Goal: Task Accomplishment & Management: Manage account settings

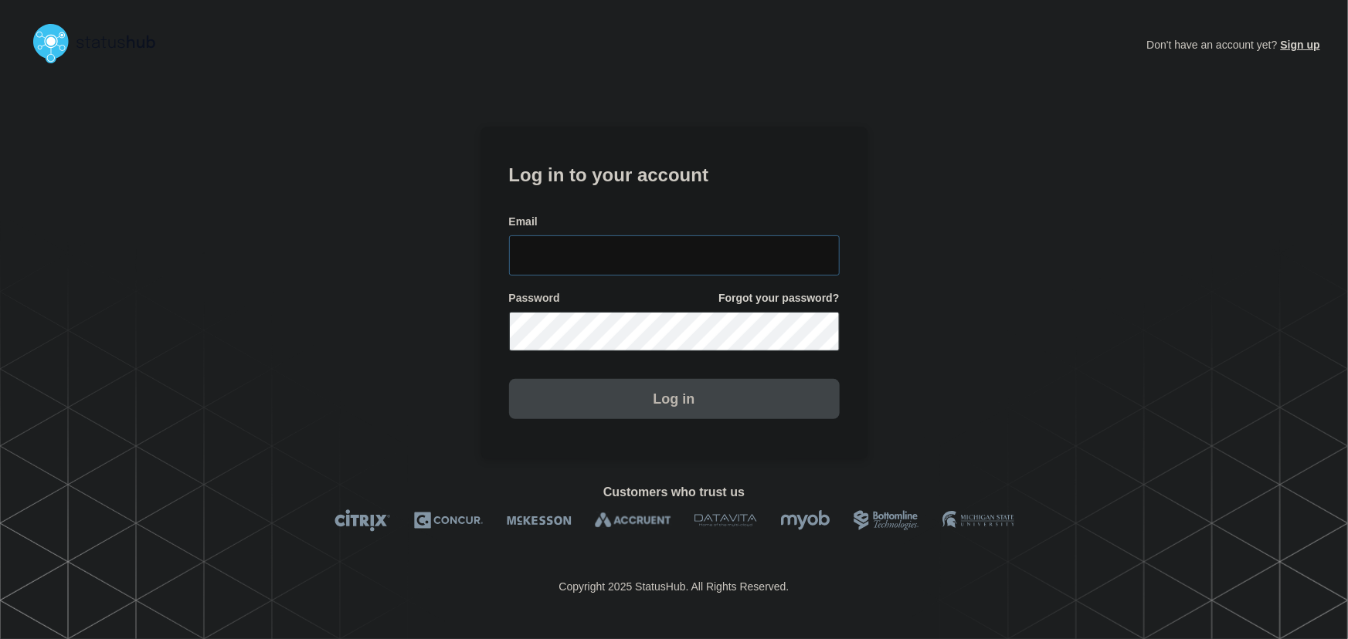
type input "[PERSON_NAME][EMAIL_ADDRESS][PERSON_NAME][DOMAIN_NAME]"
click at [649, 236] on input "[PERSON_NAME][EMAIL_ADDRESS][PERSON_NAME][DOMAIN_NAME]" at bounding box center [674, 256] width 331 height 40
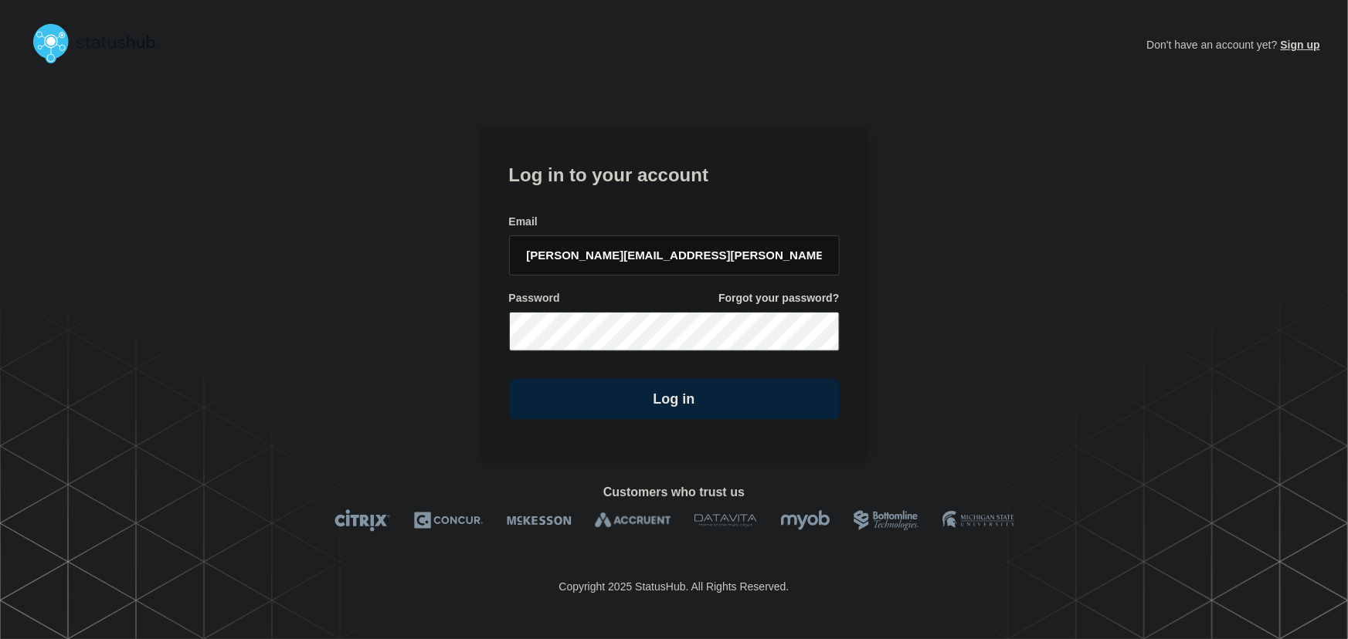
drag, startPoint x: 638, startPoint y: 205, endPoint x: 713, endPoint y: 264, distance: 95.6
click at [639, 206] on form "Log in to your account Email [PERSON_NAME][EMAIL_ADDRESS][PERSON_NAME][DOMAIN_N…" at bounding box center [674, 289] width 331 height 261
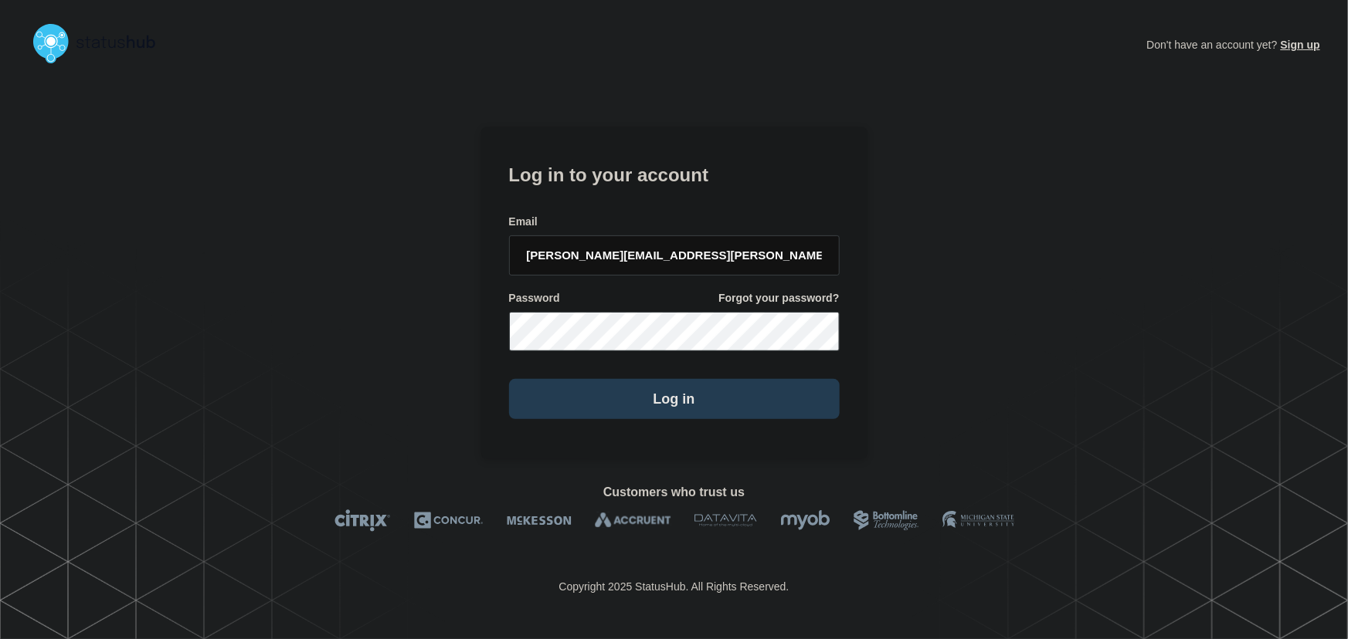
drag, startPoint x: 687, startPoint y: 399, endPoint x: 725, endPoint y: 405, distance: 38.2
click at [687, 399] on button "Log in" at bounding box center [674, 399] width 331 height 40
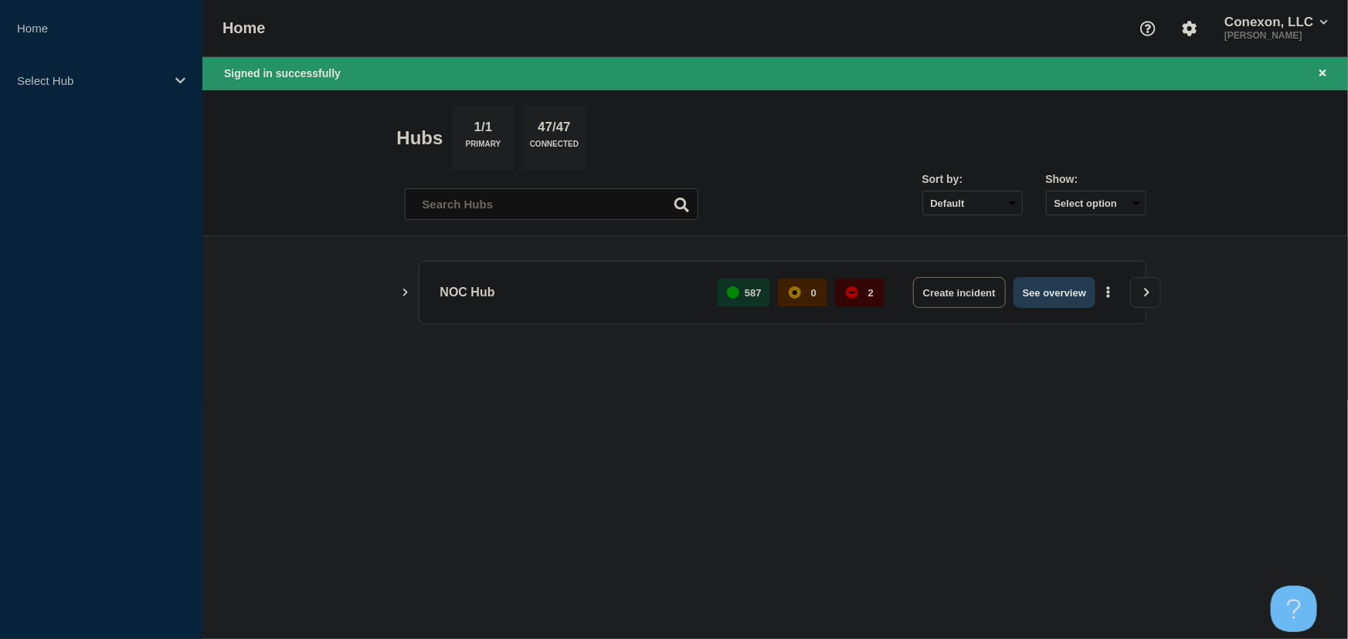
click at [1043, 286] on button "See overview" at bounding box center [1054, 292] width 82 height 31
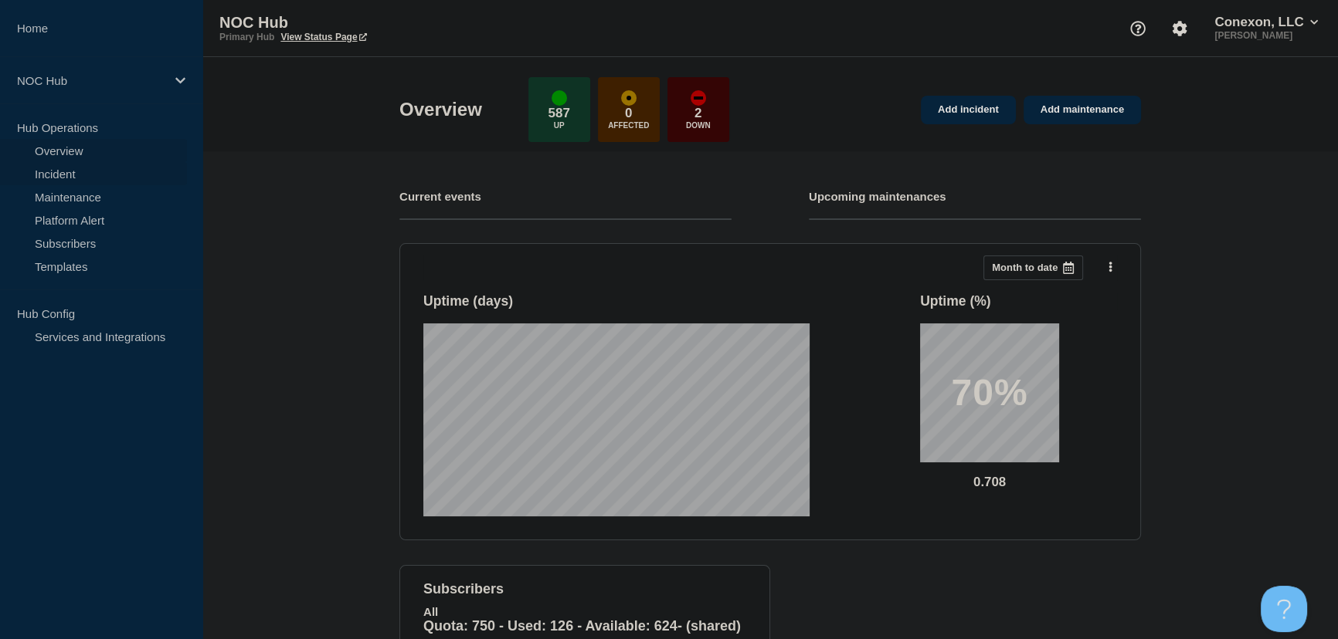
click at [51, 168] on link "Incident" at bounding box center [93, 173] width 187 height 23
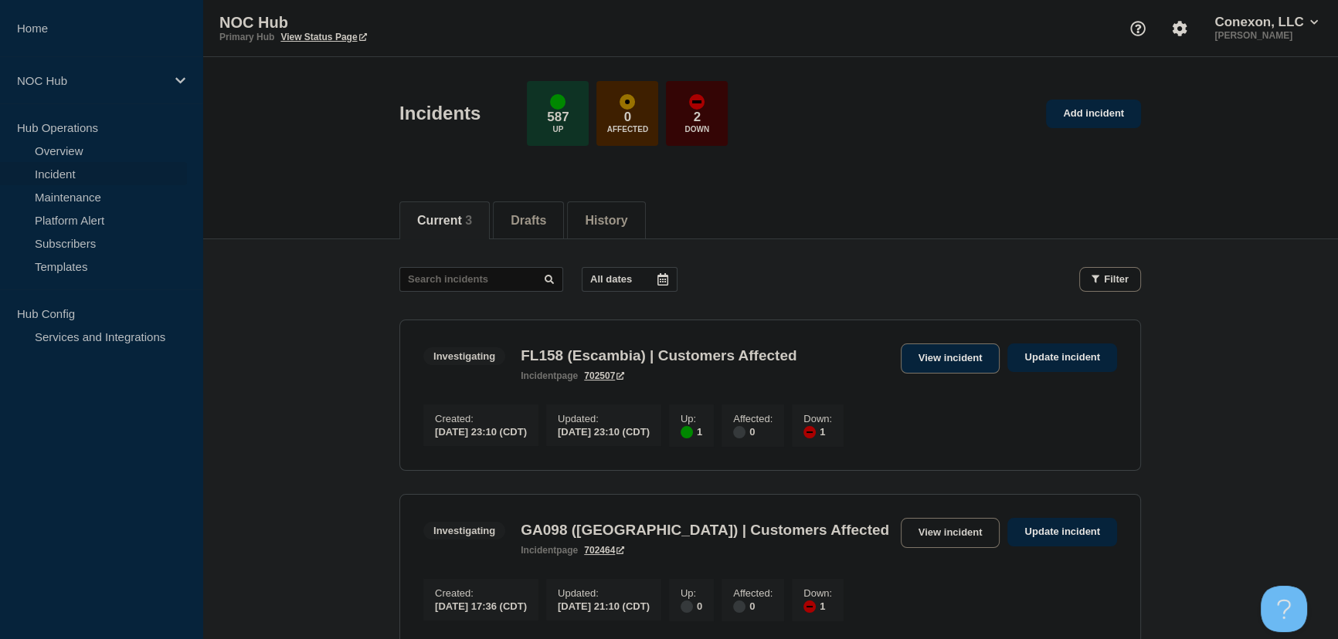
click at [954, 353] on link "View incident" at bounding box center [950, 359] width 100 height 30
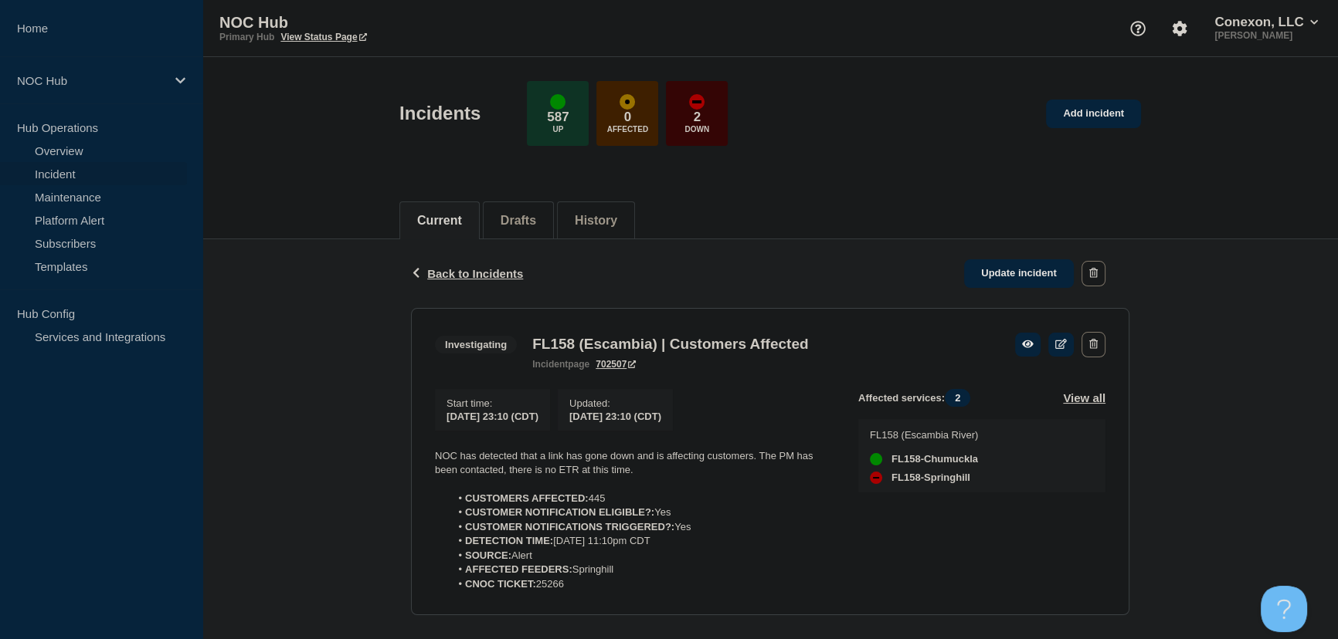
scroll to position [27, 0]
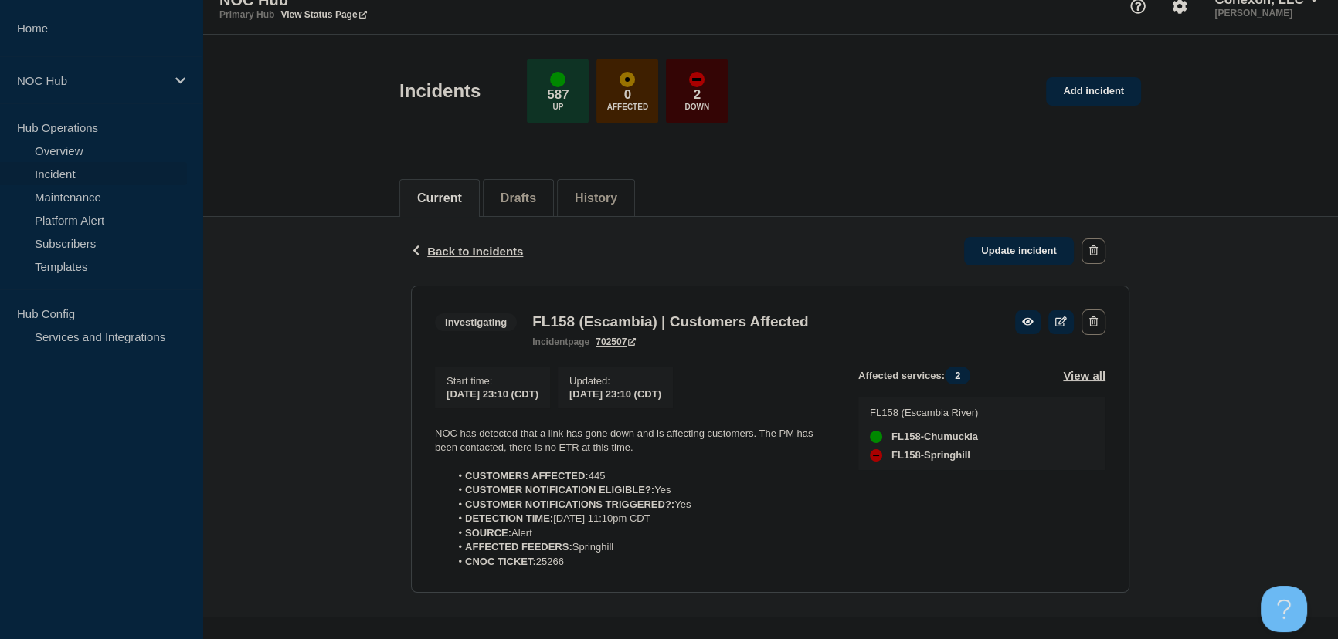
drag, startPoint x: 585, startPoint y: 566, endPoint x: 438, endPoint y: 426, distance: 202.6
click at [438, 427] on div "NOC has detected that a link has gone down and is affecting customers. The PM h…" at bounding box center [634, 498] width 398 height 143
copy div "NOC has detected that a link has gone down and is affecting customers. The PM h…"
click at [1046, 249] on link "Update incident" at bounding box center [1019, 251] width 110 height 29
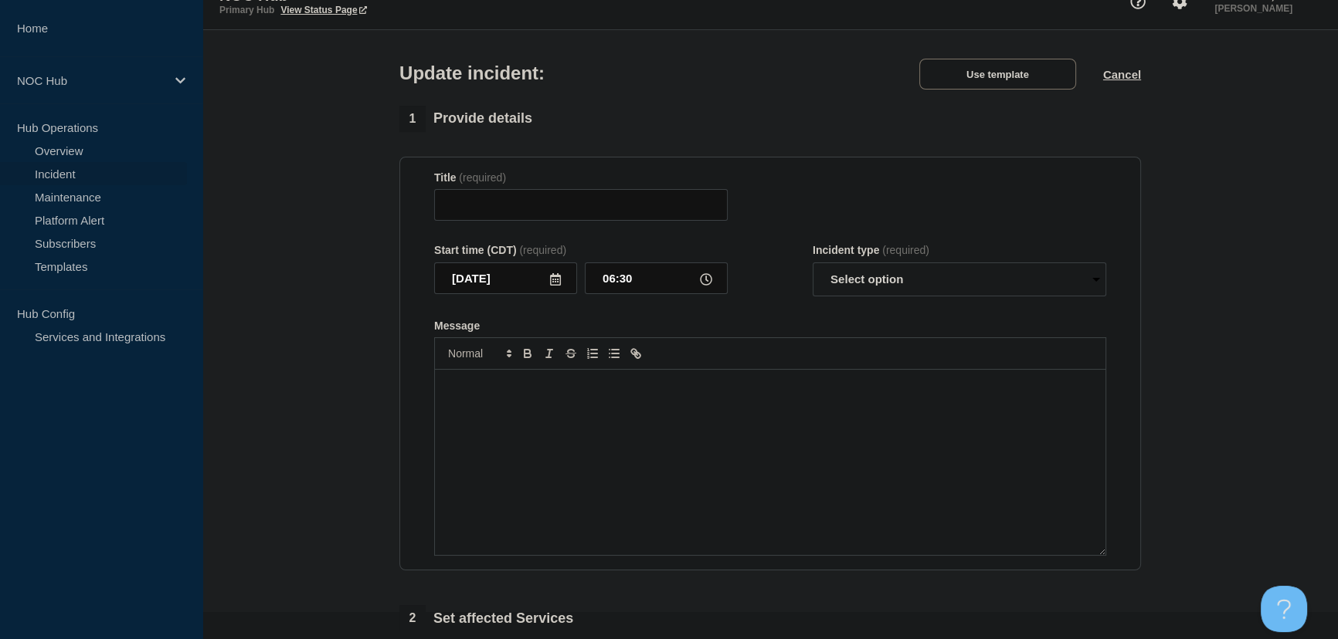
type input "FL158 (Escambia) | Customers Affected"
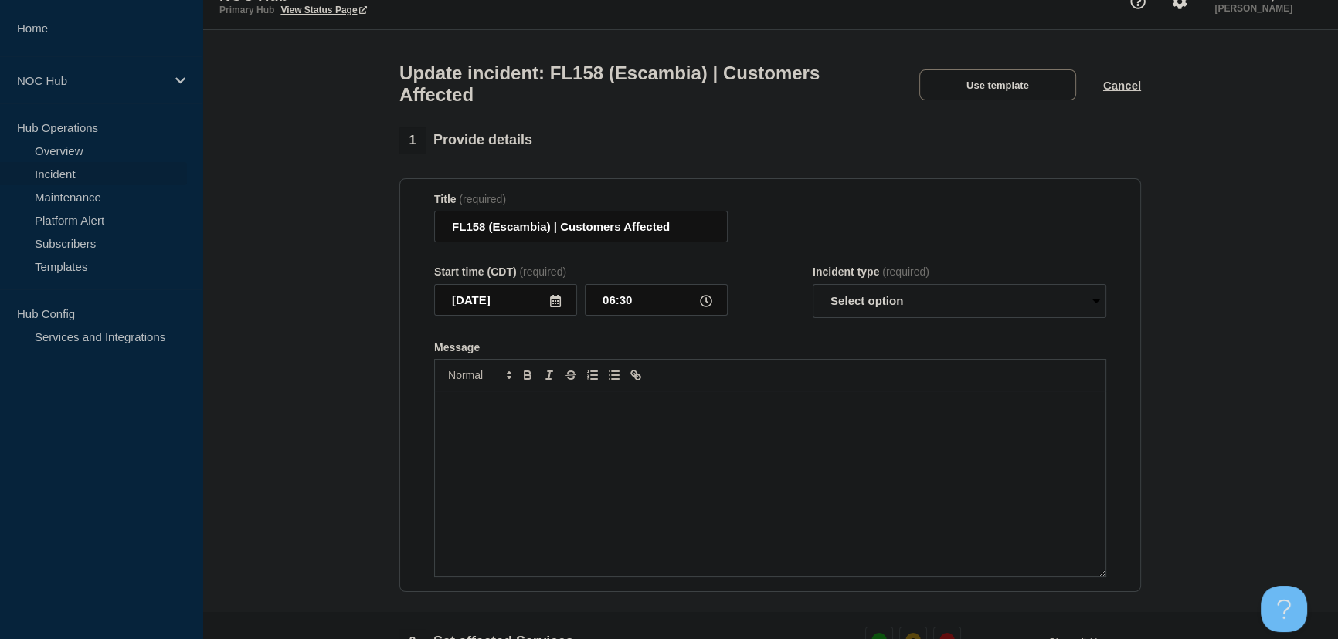
click at [635, 425] on div "Message" at bounding box center [770, 484] width 670 height 185
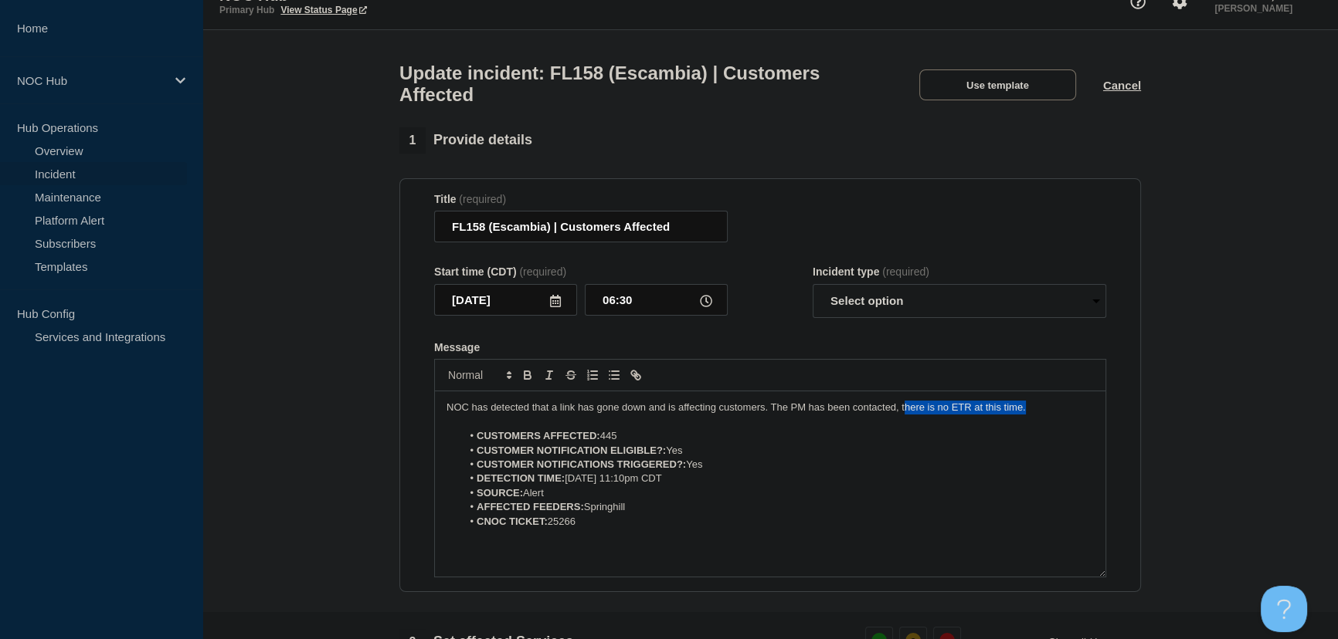
drag, startPoint x: 1035, startPoint y: 415, endPoint x: 904, endPoint y: 420, distance: 131.4
click at [904, 415] on p "NOC has detected that a link has gone down and is affecting customers. The PM h…" at bounding box center [769, 408] width 647 height 14
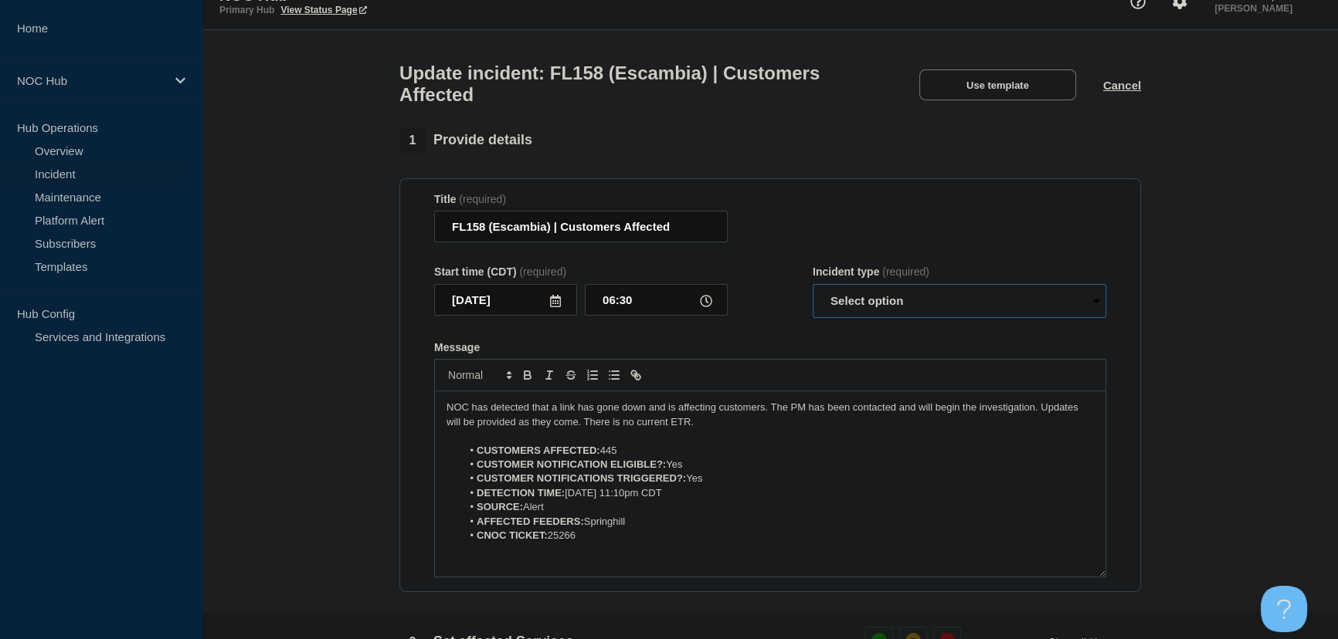
click at [890, 311] on select "Select option Investigating Identified Monitoring Resolved" at bounding box center [958, 301] width 293 height 34
select select "investigating"
click at [812, 293] on select "Select option Investigating Identified Monitoring Resolved" at bounding box center [958, 301] width 293 height 34
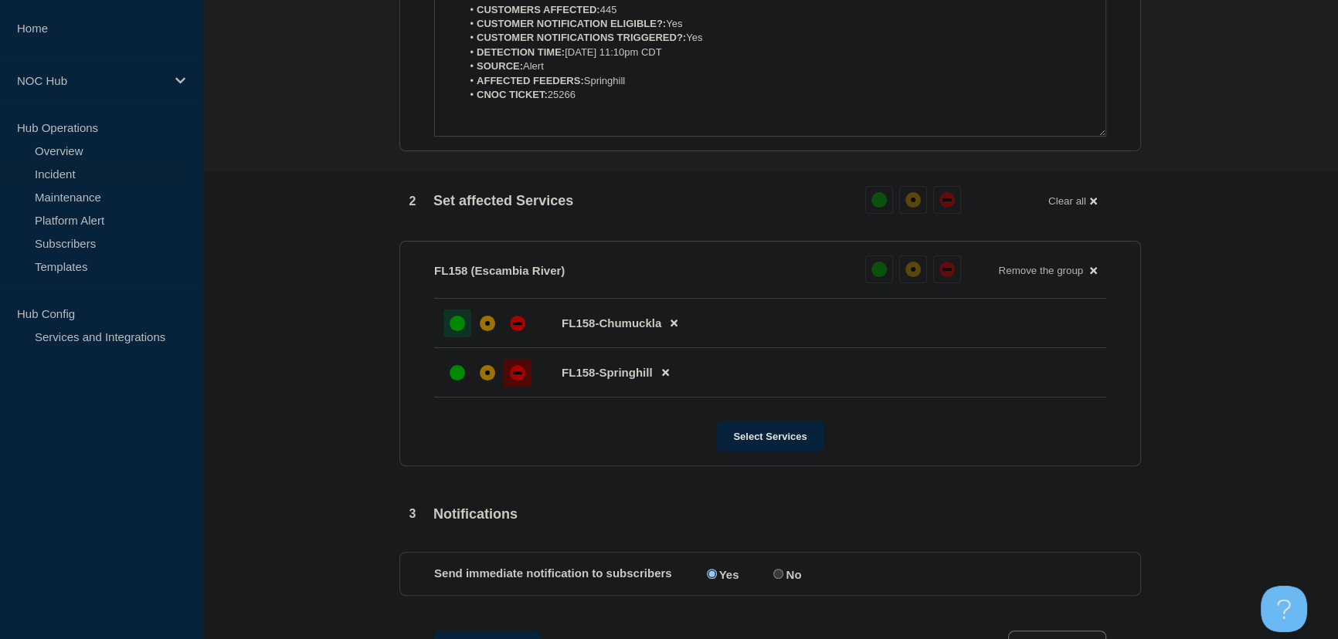
scroll to position [687, 0]
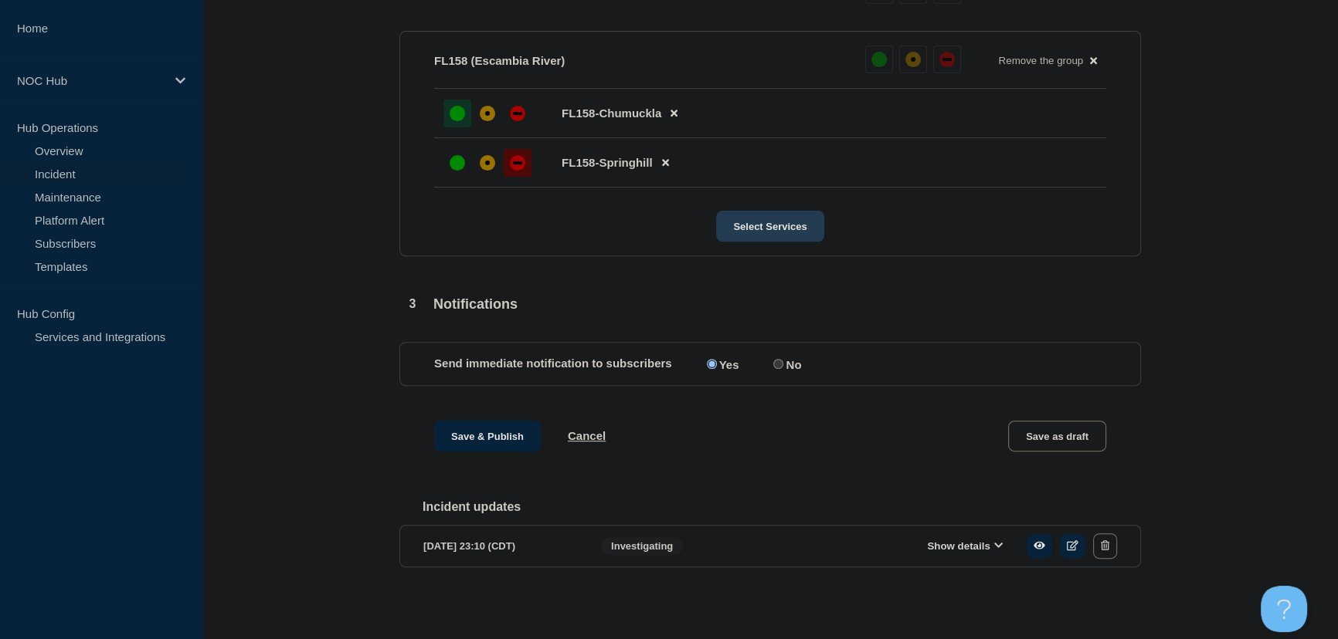
click at [751, 221] on button "Select Services" at bounding box center [769, 226] width 107 height 31
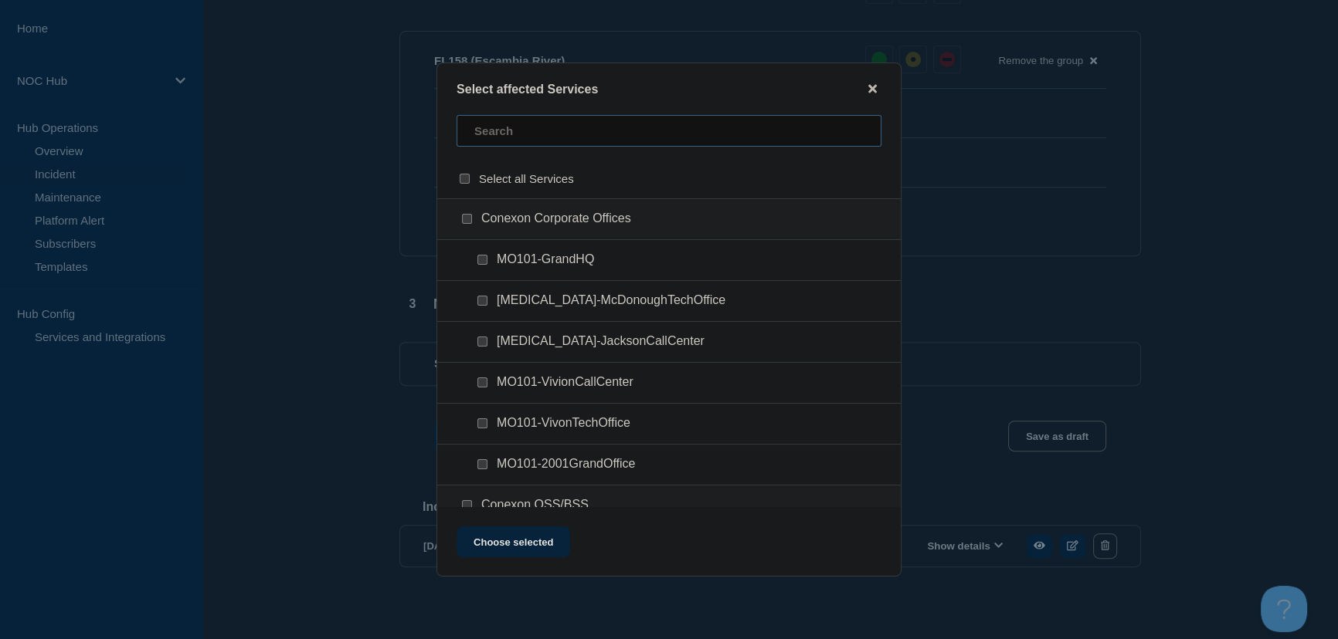
click at [529, 137] on input "text" at bounding box center [668, 131] width 425 height 32
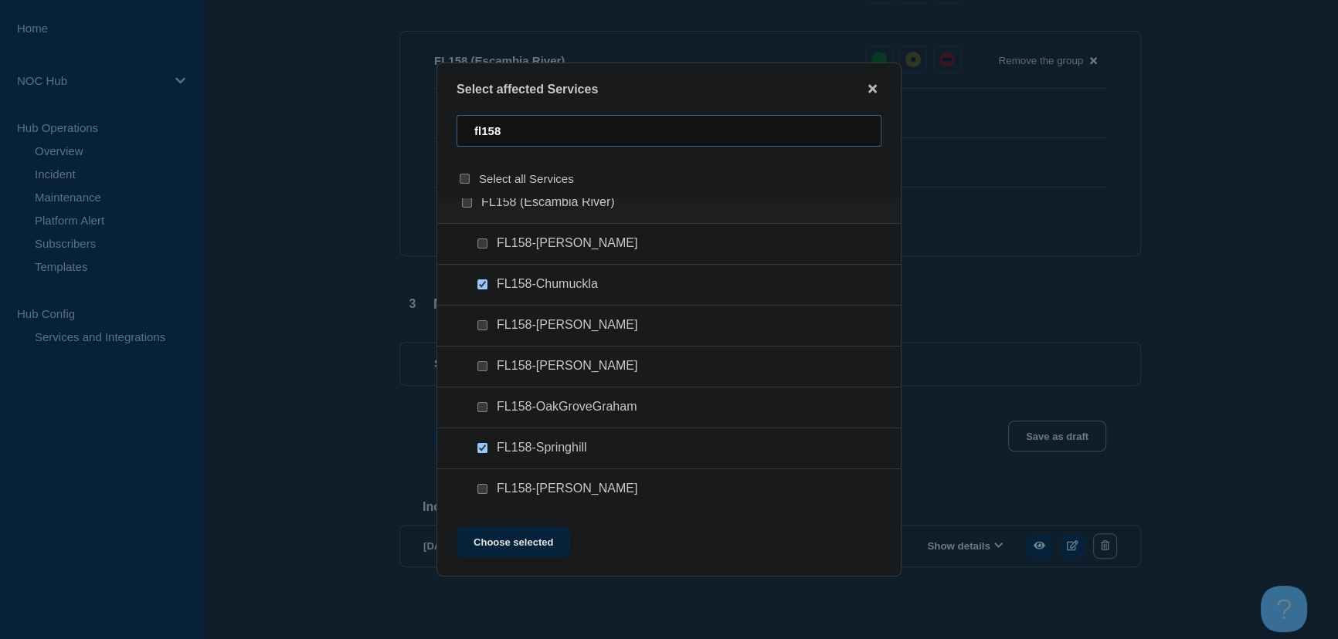
scroll to position [22, 0]
type input "fl158"
click at [308, 263] on div at bounding box center [669, 319] width 1338 height 639
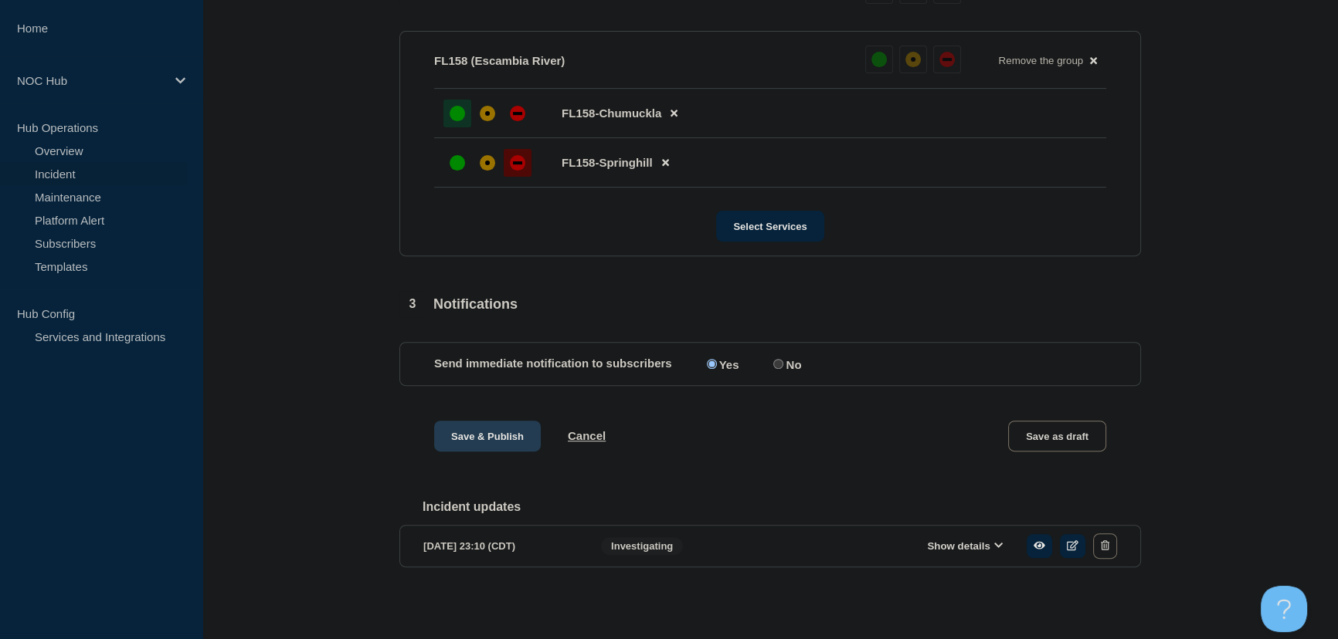
click at [500, 430] on button "Save & Publish" at bounding box center [487, 436] width 107 height 31
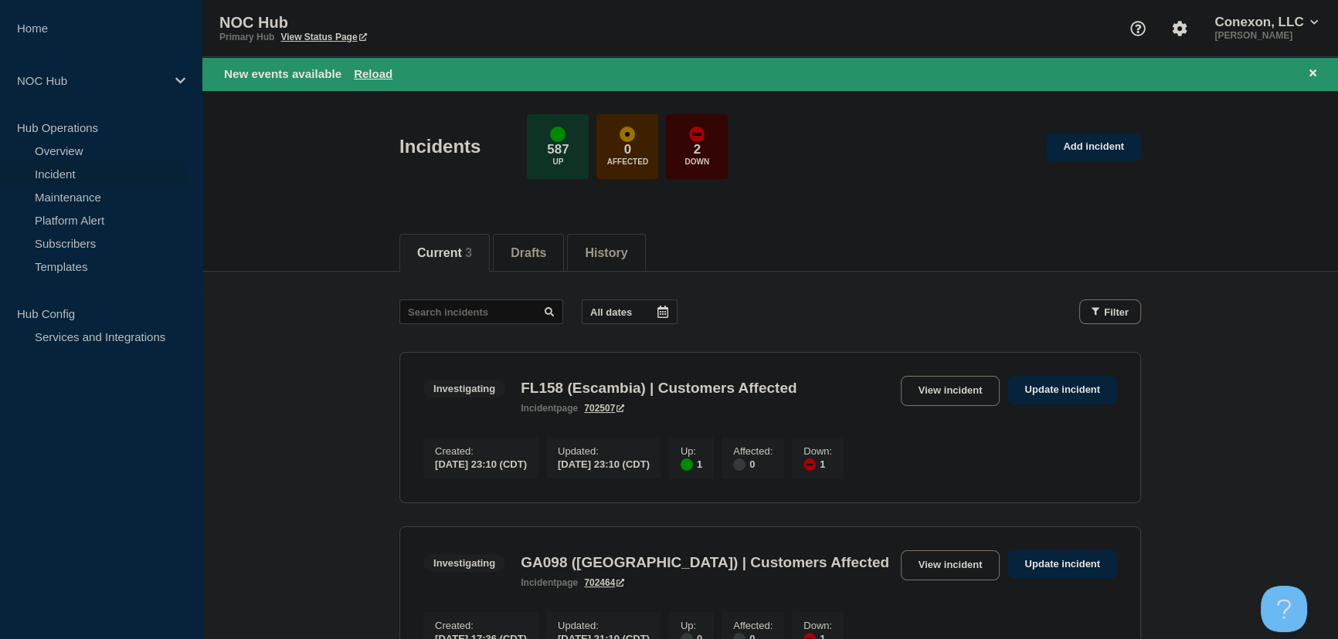
scroll to position [351, 0]
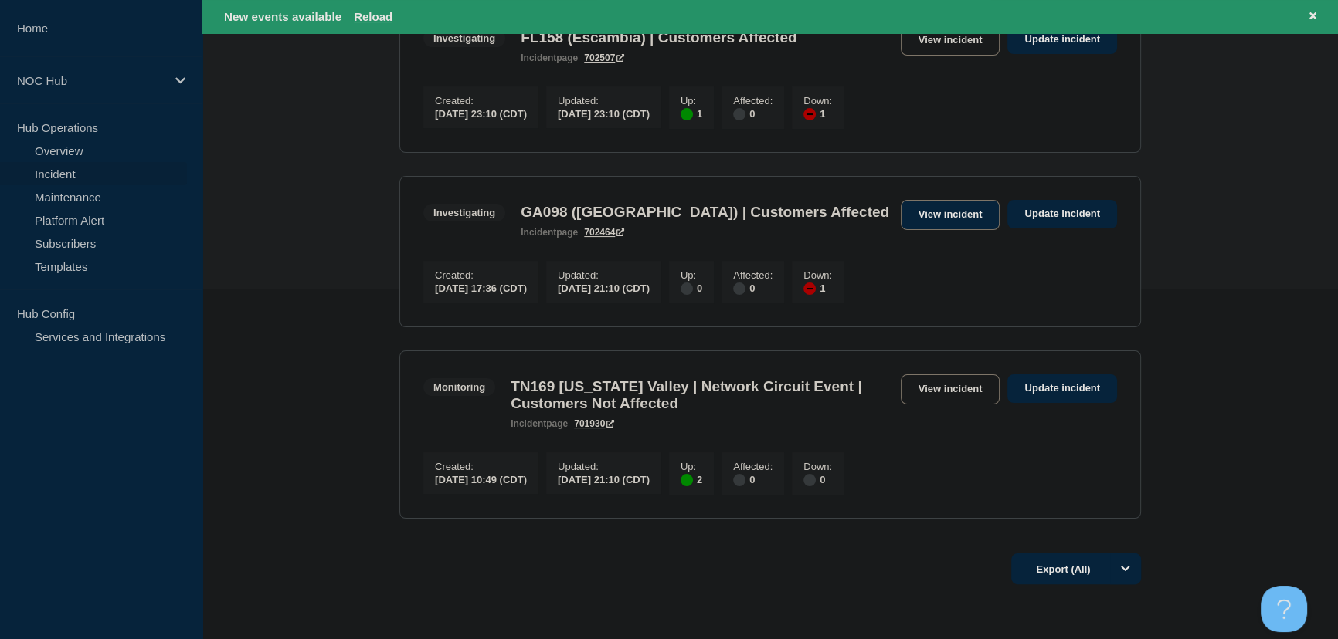
click at [926, 215] on link "View incident" at bounding box center [950, 215] width 100 height 30
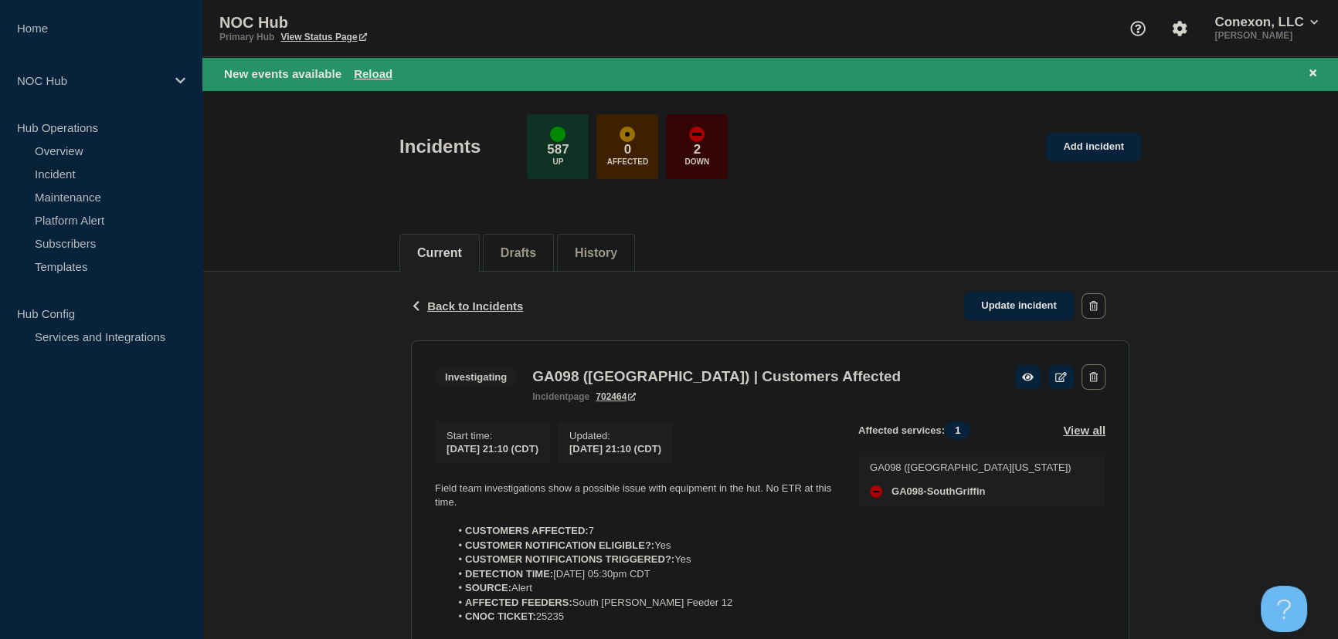
scroll to position [178, 0]
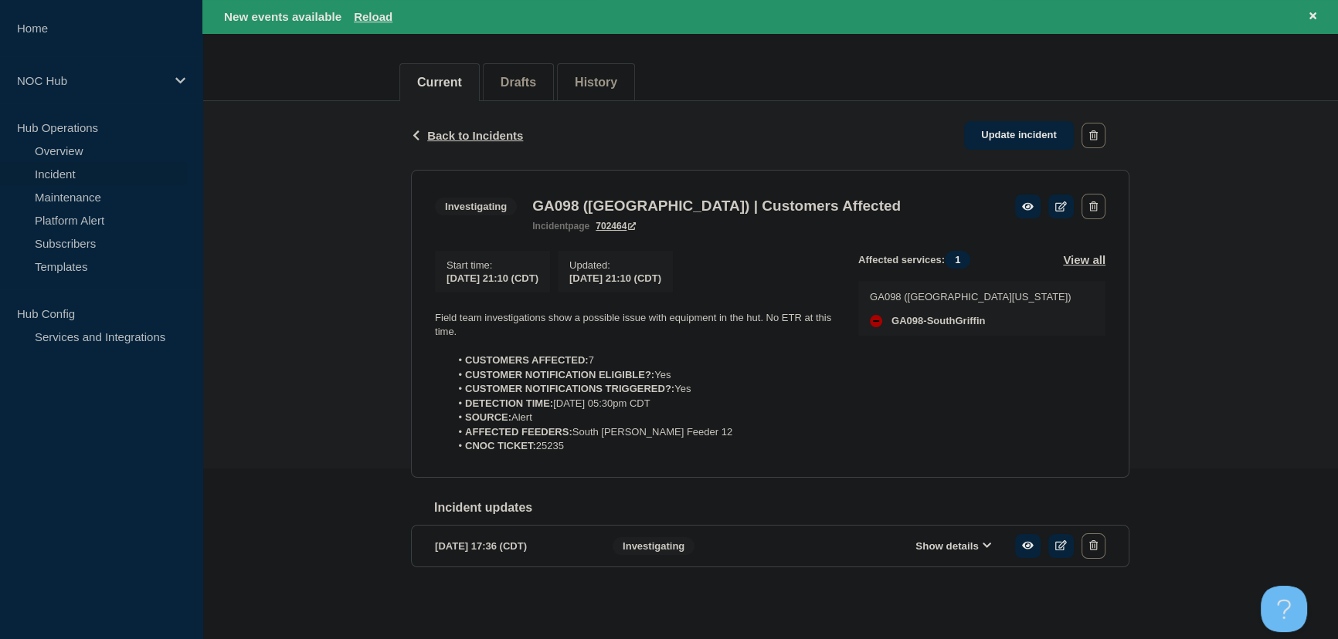
drag, startPoint x: 595, startPoint y: 448, endPoint x: 409, endPoint y: 317, distance: 227.1
click at [409, 317] on div "Back Back to Incidents Update incident Investigating GA098 (Central GA) | Custo…" at bounding box center [769, 358] width 741 height 515
copy div "Field team investigations show a possible issue with equipment in the hut. No E…"
click at [997, 134] on link "Update incident" at bounding box center [1019, 135] width 110 height 29
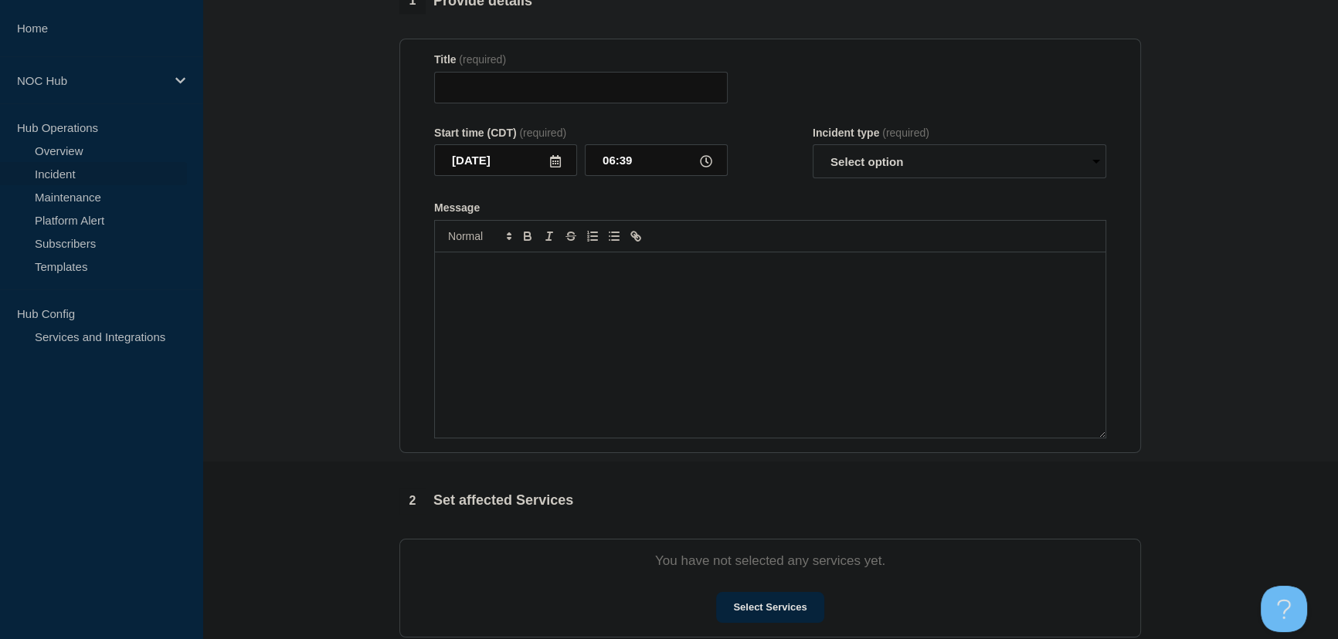
type input "GA098 (Central GA) | Customers Affected"
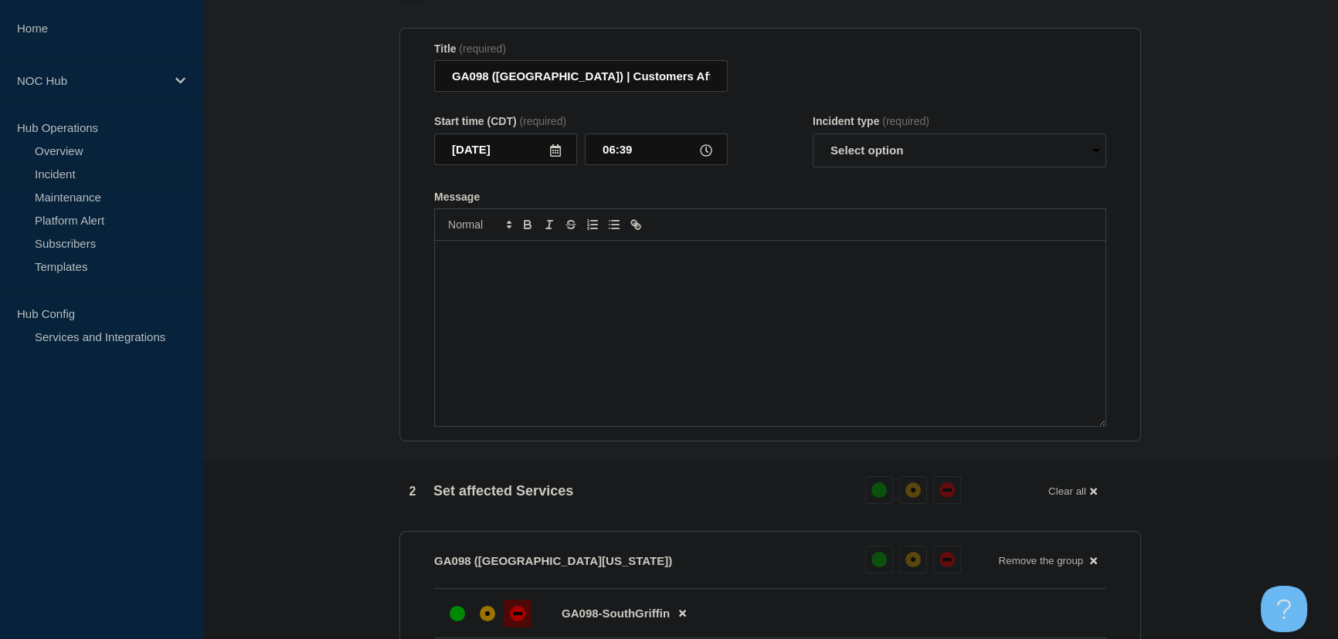
drag, startPoint x: 560, startPoint y: 331, endPoint x: 556, endPoint y: 309, distance: 22.0
click at [560, 324] on div "Message" at bounding box center [770, 333] width 670 height 185
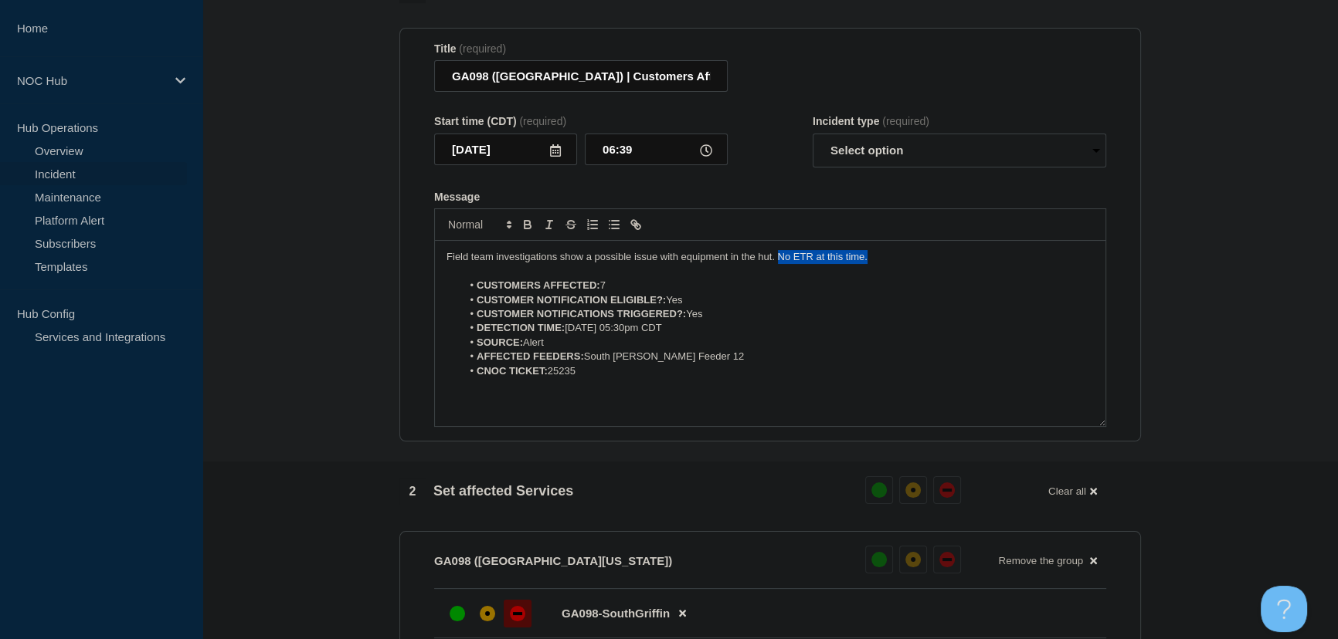
drag, startPoint x: 887, startPoint y: 267, endPoint x: 778, endPoint y: 265, distance: 108.1
click at [778, 264] on p "Field team investigations show a possible issue with equipment in the hut. No E…" at bounding box center [769, 257] width 647 height 14
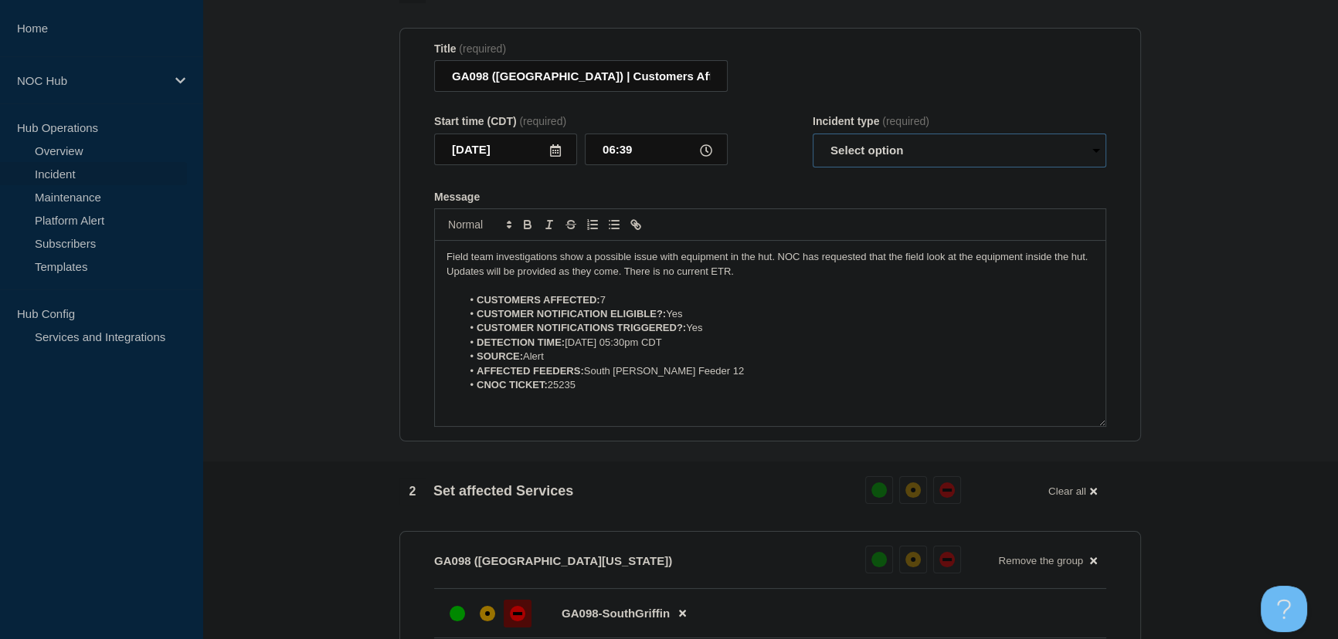
click at [880, 153] on select "Select option Investigating Identified Monitoring Resolved" at bounding box center [958, 151] width 293 height 34
select select "investigating"
click at [812, 142] on select "Select option Investigating Identified Monitoring Resolved" at bounding box center [958, 151] width 293 height 34
click at [801, 191] on form "Title (required) GA098 (Central GA) | Customers Affected Start time (CDT) (requ…" at bounding box center [770, 234] width 672 height 385
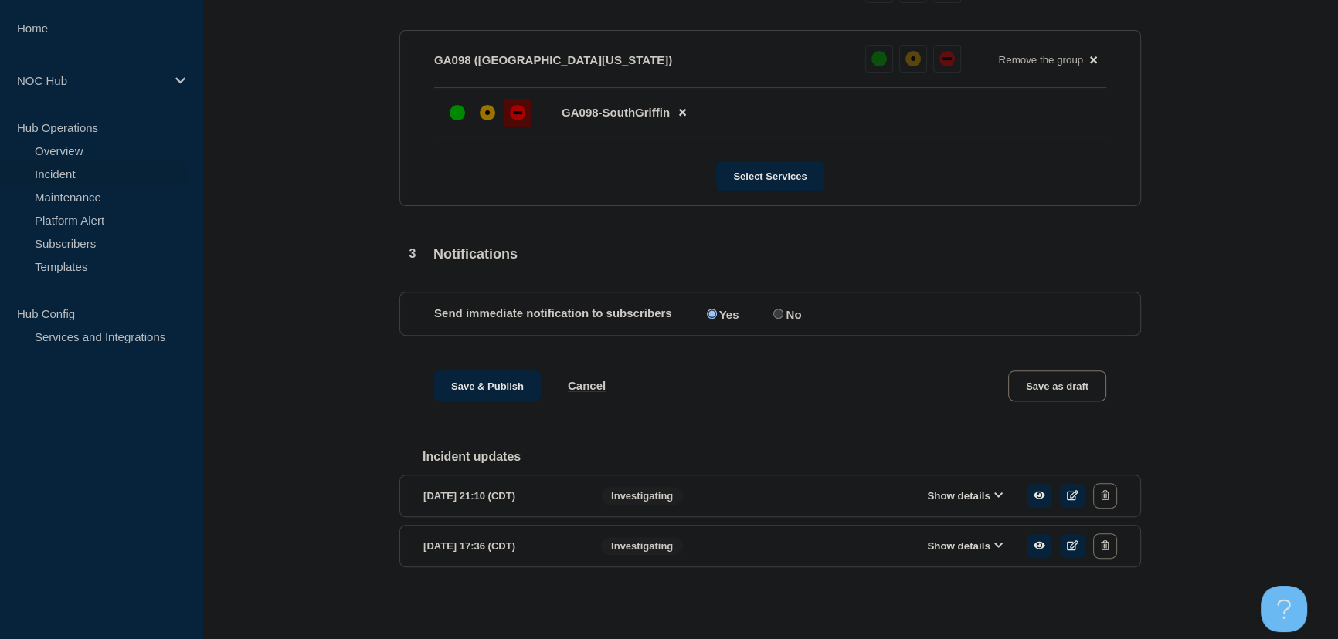
scroll to position [687, 0]
click at [493, 378] on button "Save & Publish" at bounding box center [487, 386] width 107 height 31
